Goal: Transaction & Acquisition: Download file/media

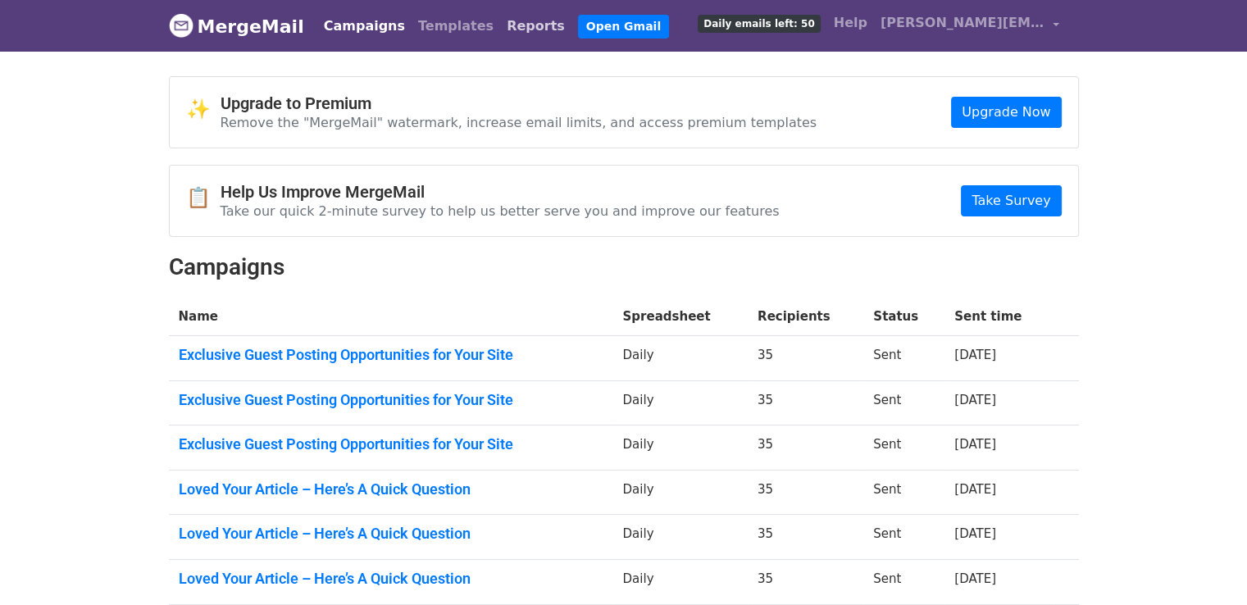
click at [500, 32] on link "Reports" at bounding box center [535, 26] width 71 height 33
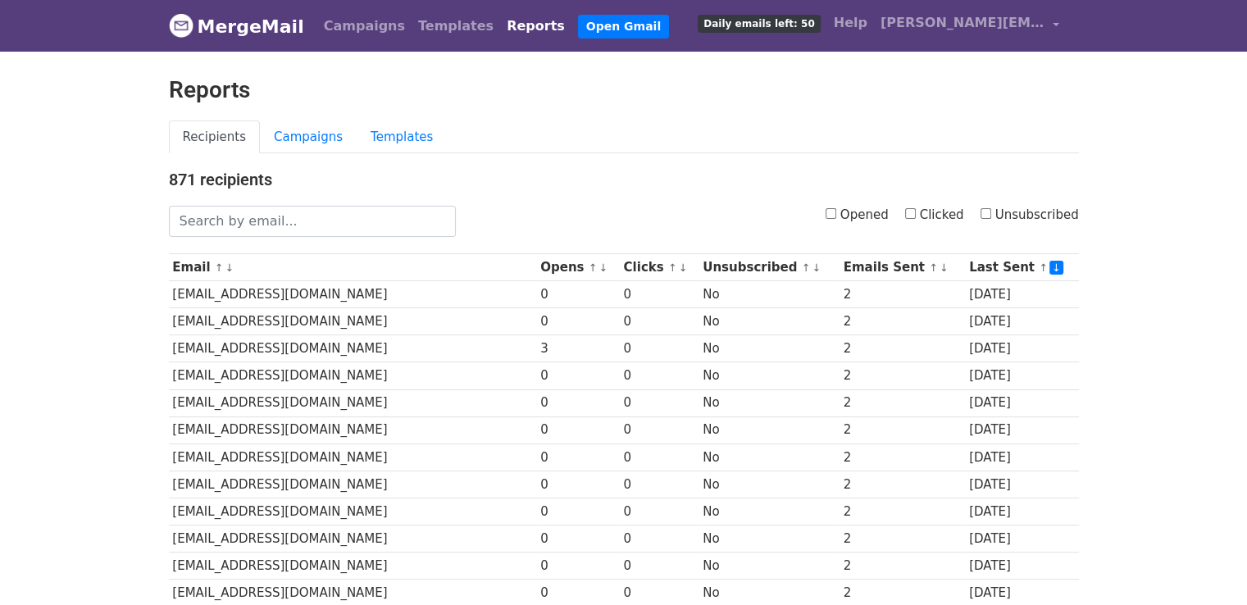
click at [916, 216] on input "Clicked" at bounding box center [910, 213] width 11 height 11
checkbox input "true"
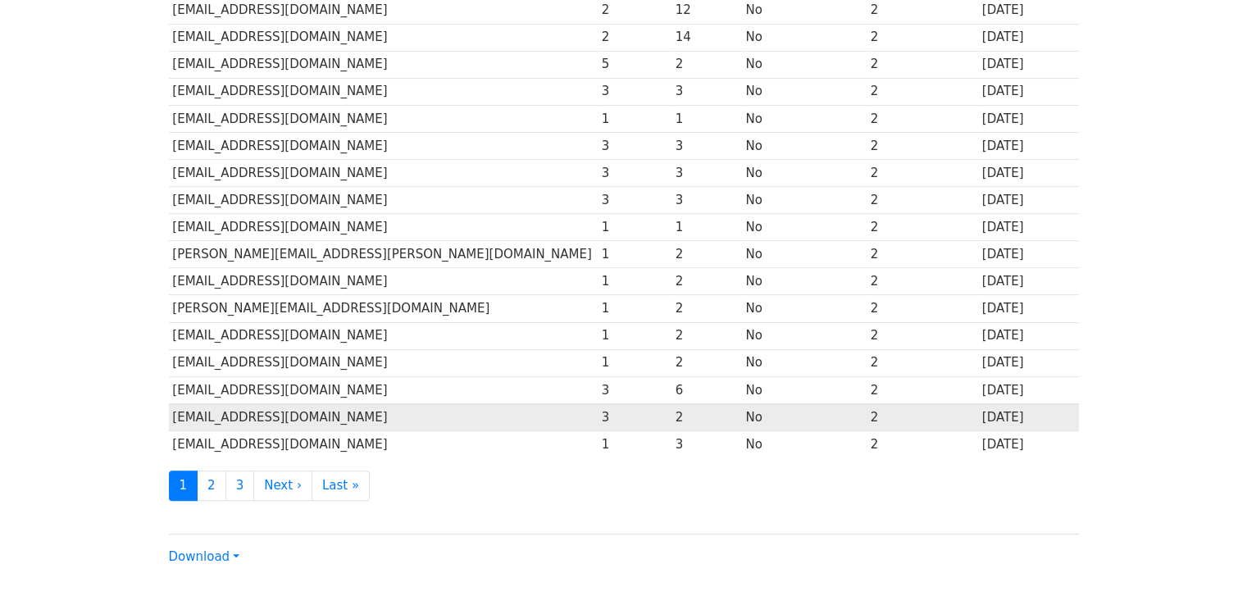
scroll to position [724, 0]
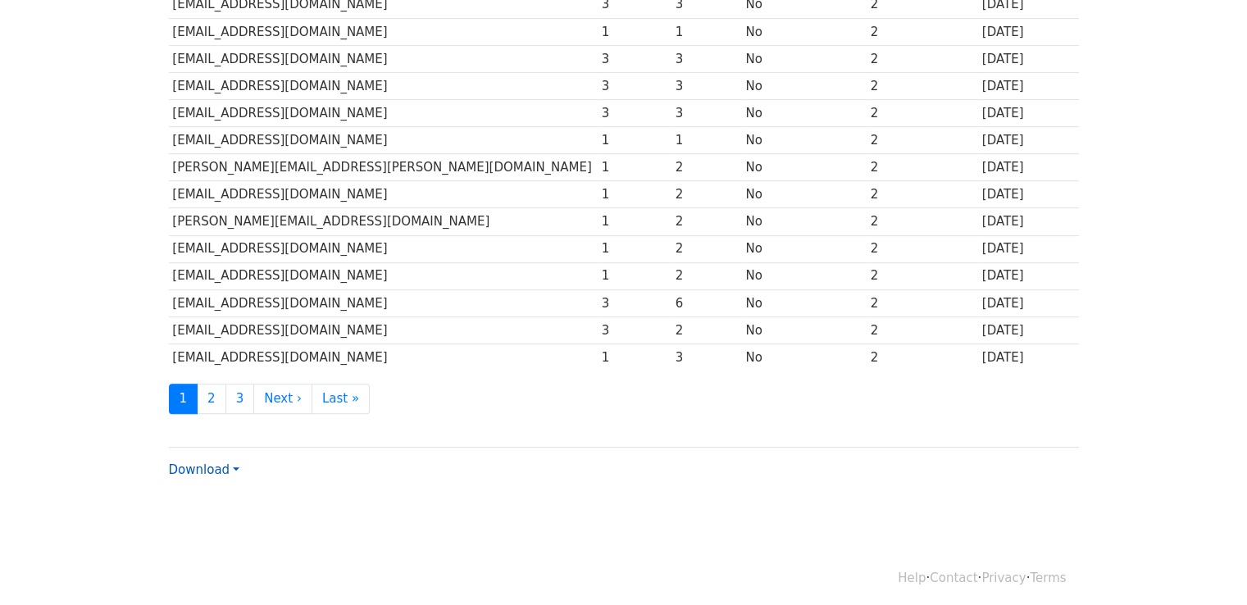
click at [201, 467] on link "Download" at bounding box center [204, 470] width 71 height 15
click at [202, 488] on link "CSV" at bounding box center [235, 501] width 130 height 26
